Goal: Use online tool/utility: Use online tool/utility

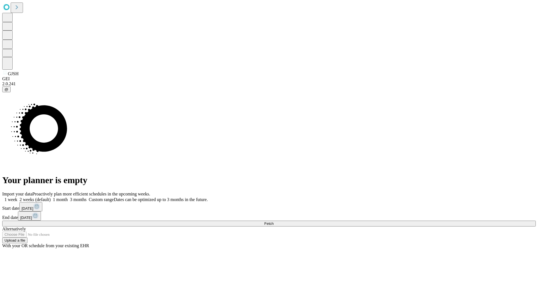
click at [273, 222] on span "Fetch" at bounding box center [268, 224] width 9 height 4
